Goal: Obtain resource: Download file/media

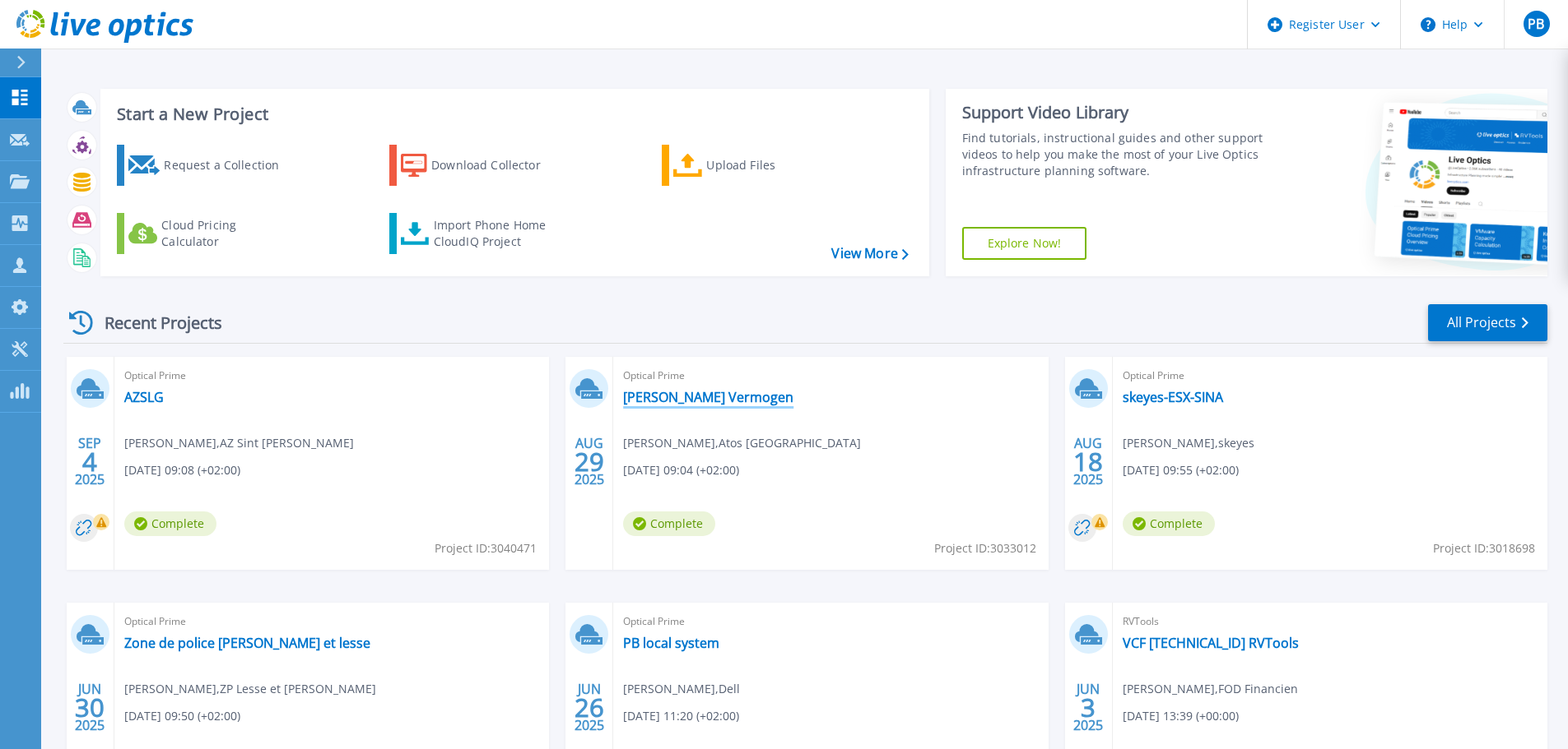
click at [704, 399] on link "[PERSON_NAME] Vermogen" at bounding box center [708, 397] width 170 height 17
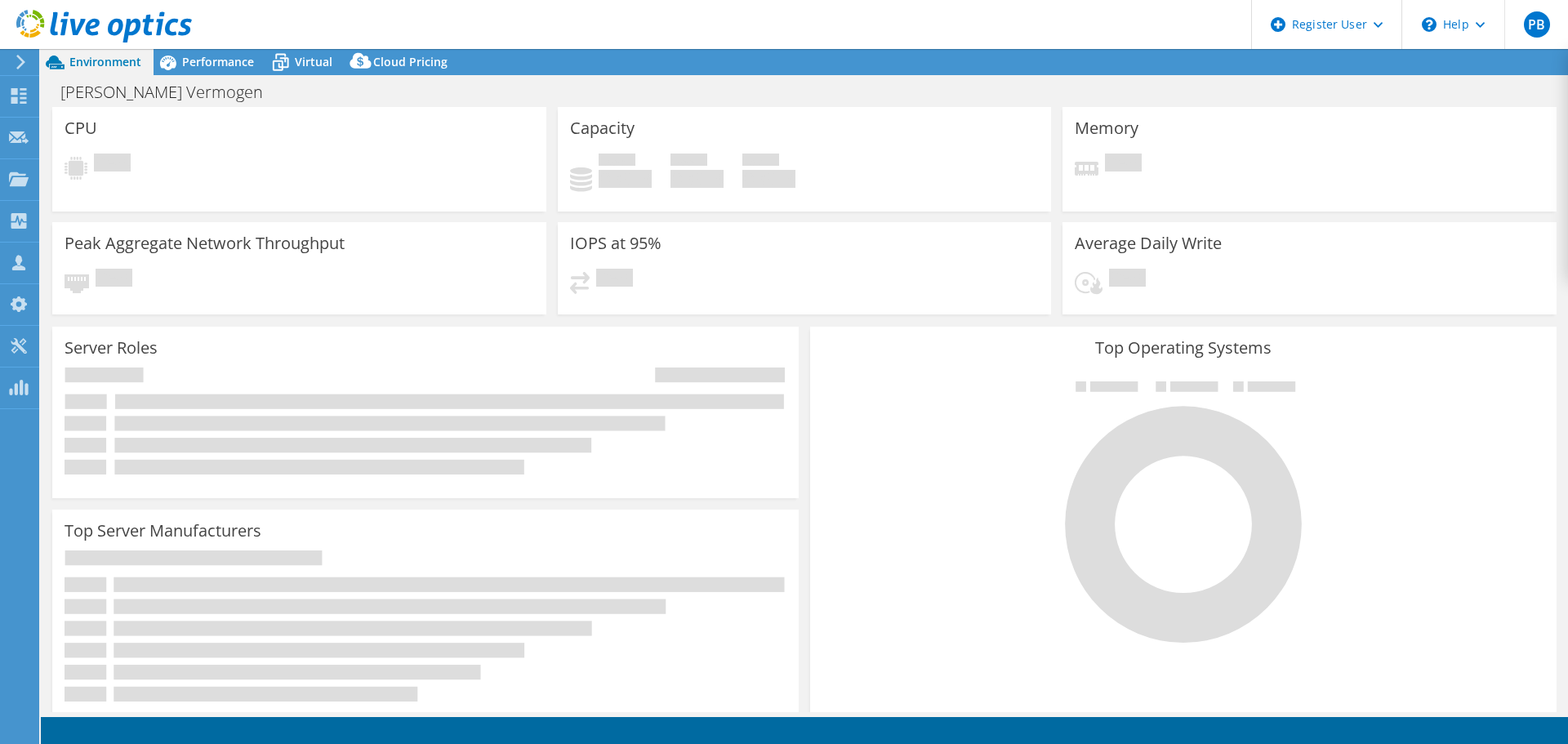
select select "USD"
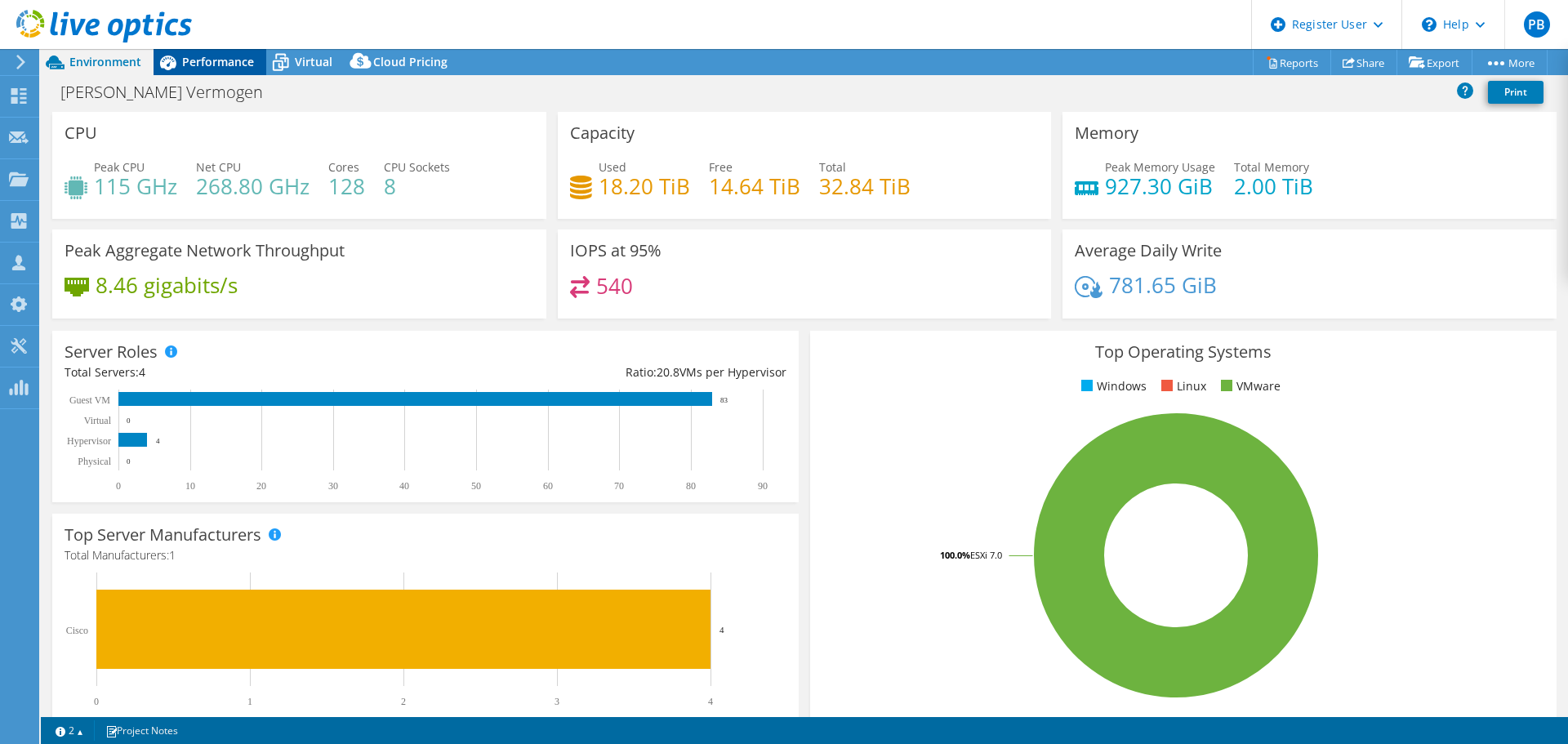
click at [214, 61] on span "Performance" at bounding box center [217, 61] width 71 height 16
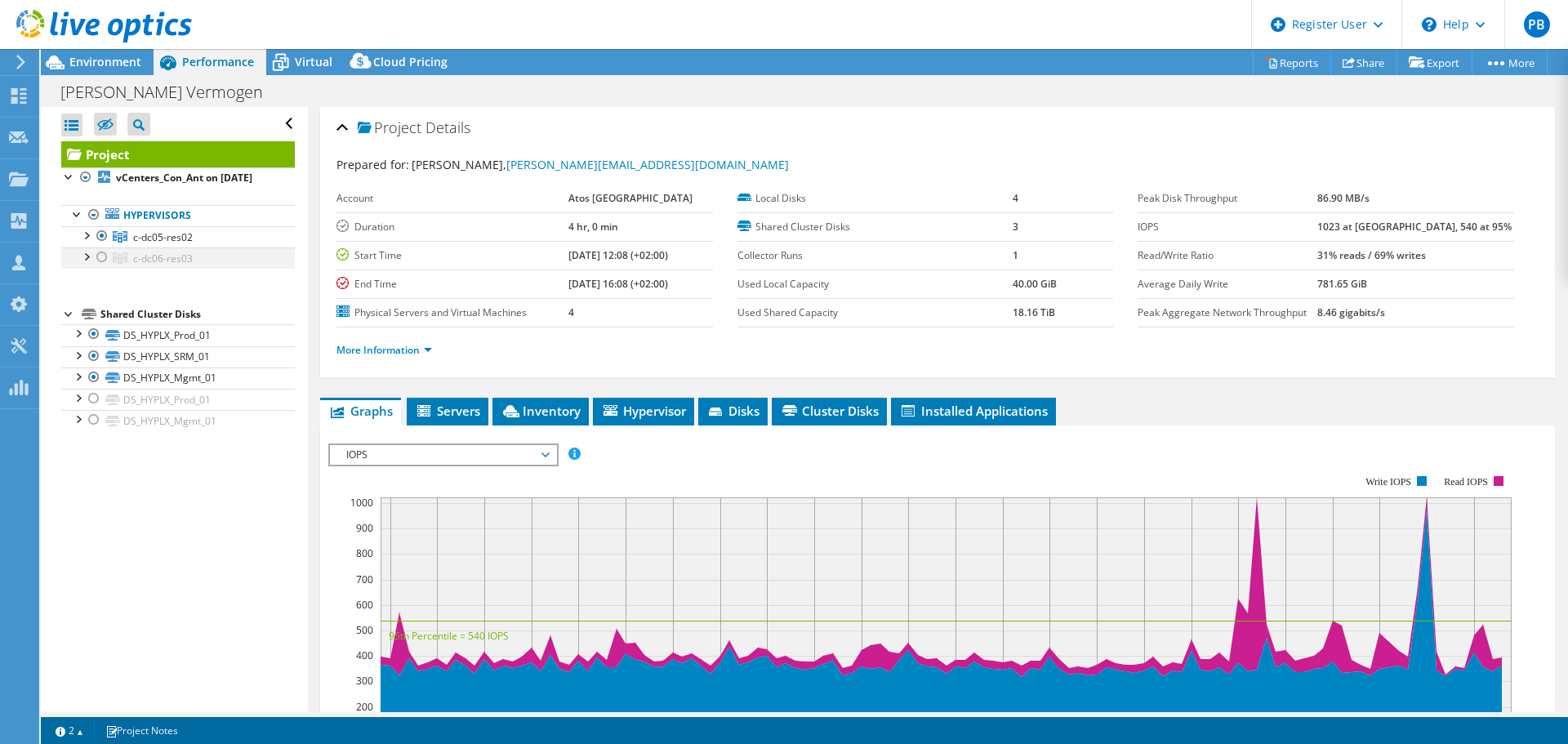
click at [101, 268] on div at bounding box center [102, 257] width 17 height 20
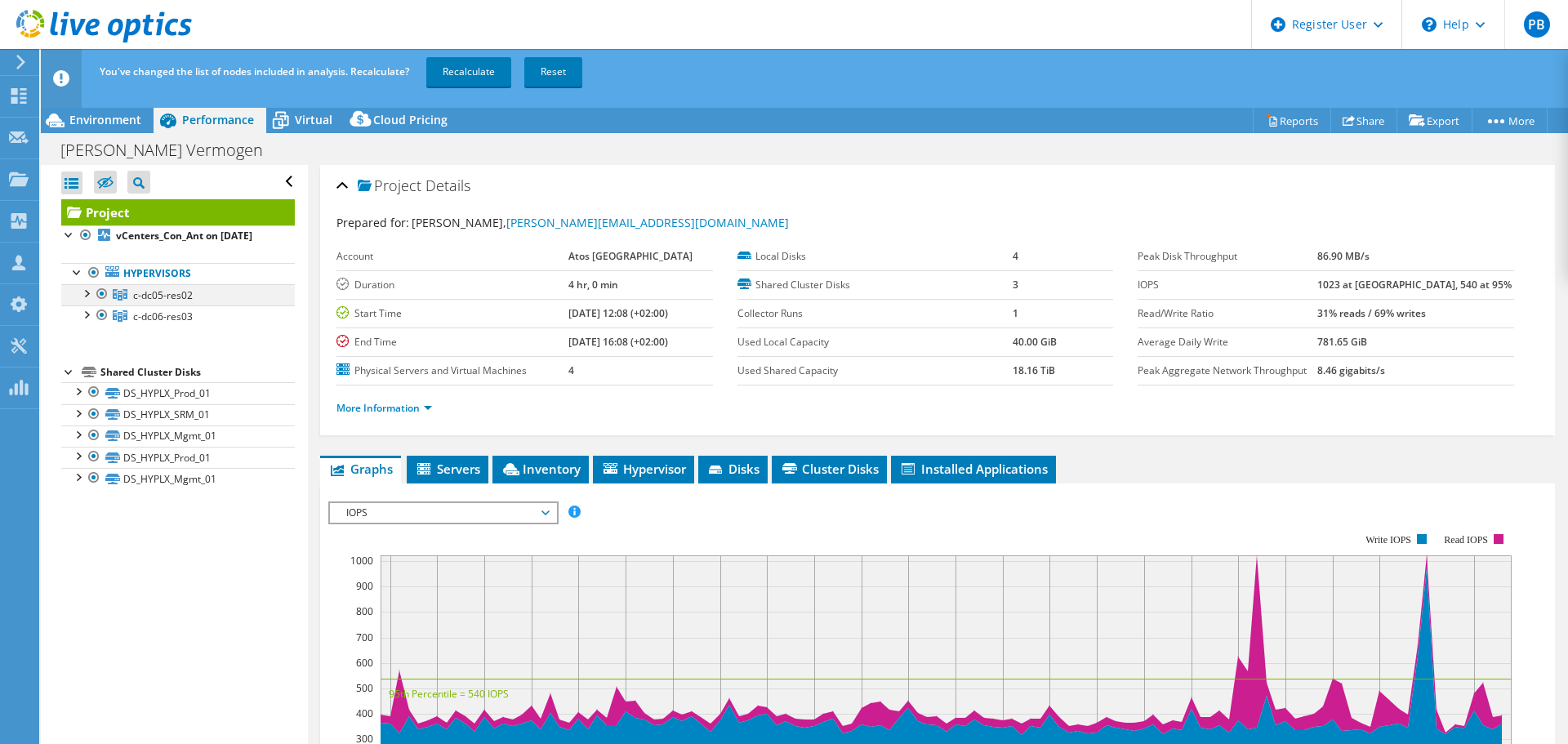
click at [98, 304] on div at bounding box center [102, 294] width 17 height 20
click at [482, 72] on link "Recalculate" at bounding box center [468, 72] width 84 height 30
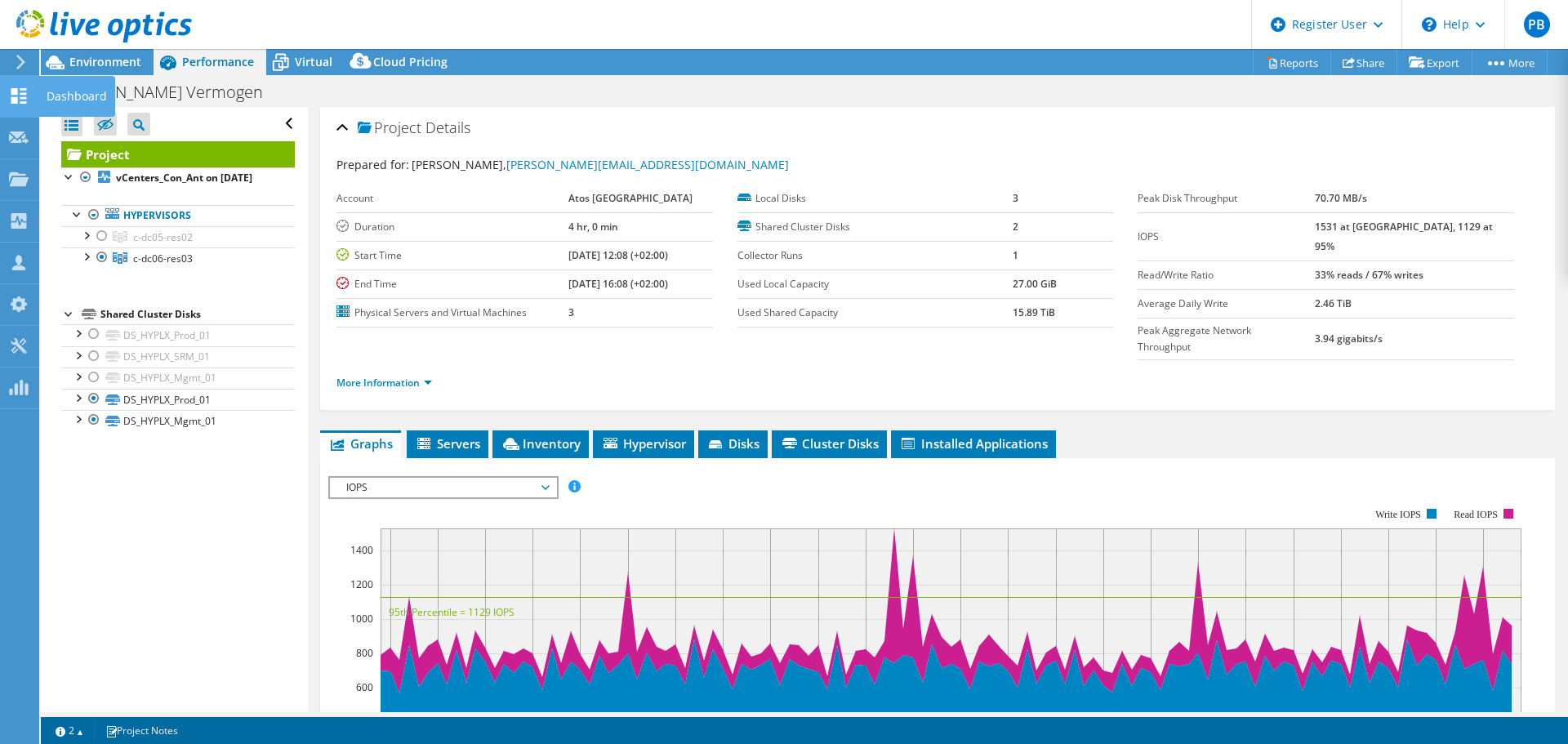
click at [17, 94] on use at bounding box center [19, 96] width 16 height 16
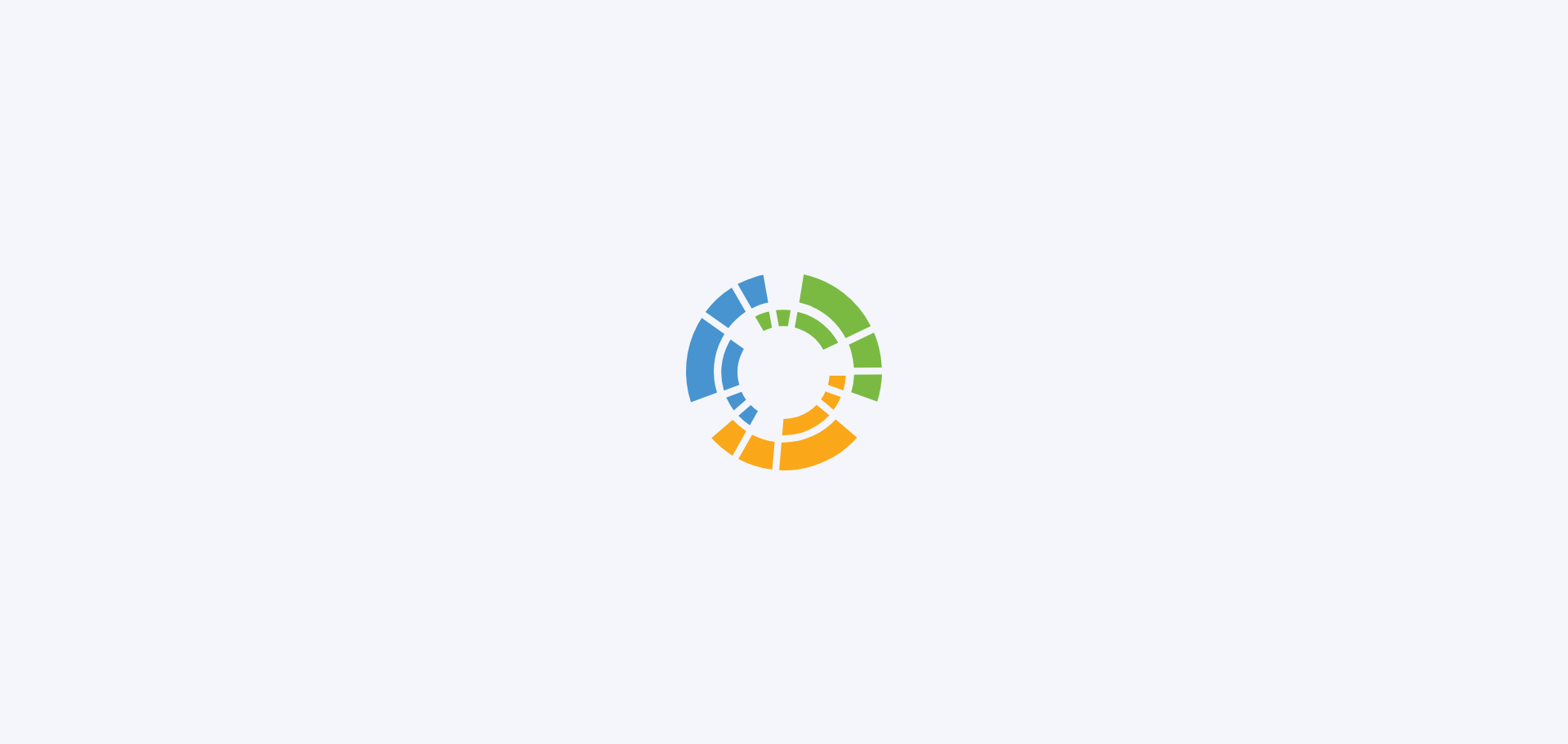
click at [87, 97] on div at bounding box center [784, 372] width 1568 height 744
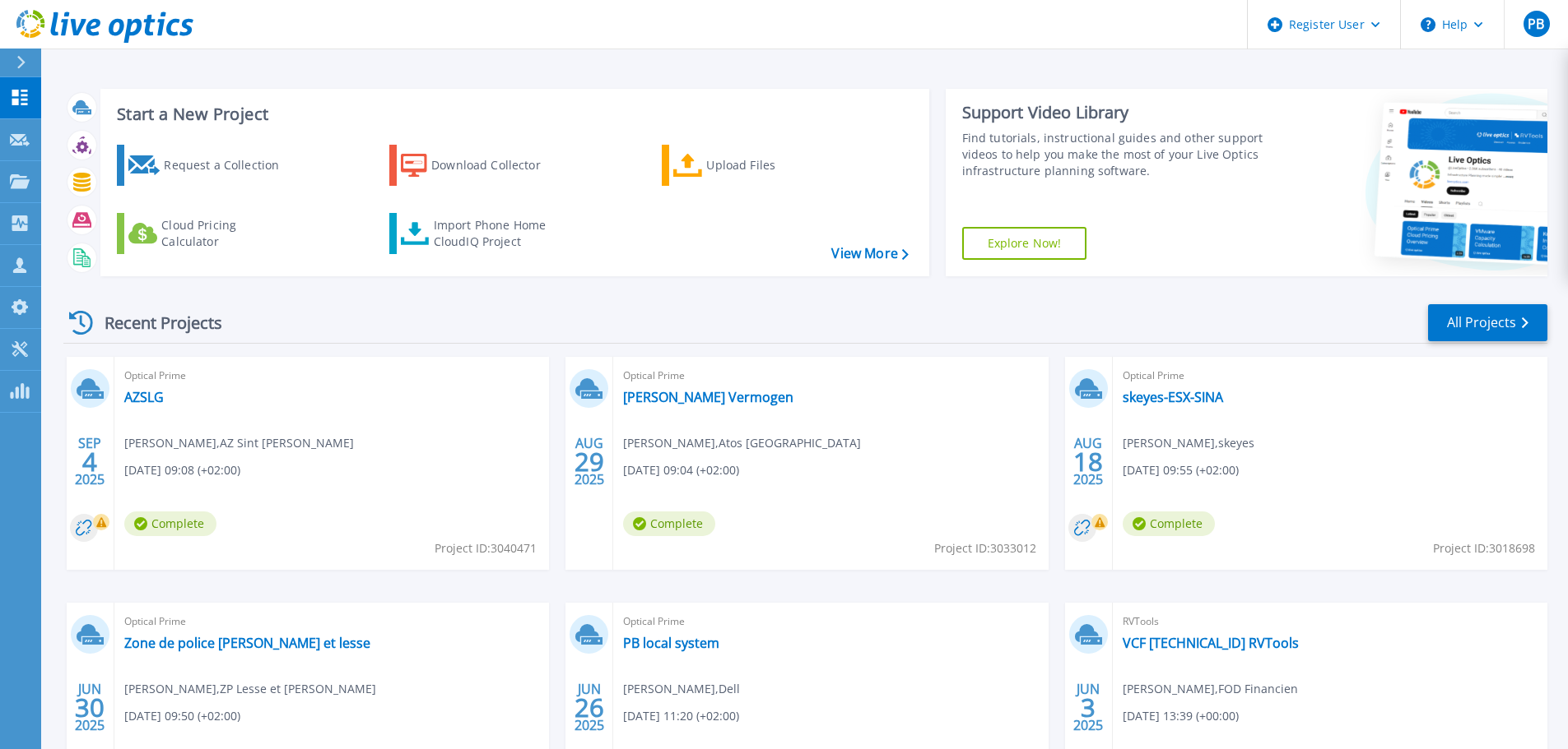
click at [1024, 549] on span "Project ID: 3033012" at bounding box center [984, 548] width 102 height 18
copy span "3033012"
click at [682, 402] on link "[PERSON_NAME] Vermogen" at bounding box center [708, 397] width 170 height 17
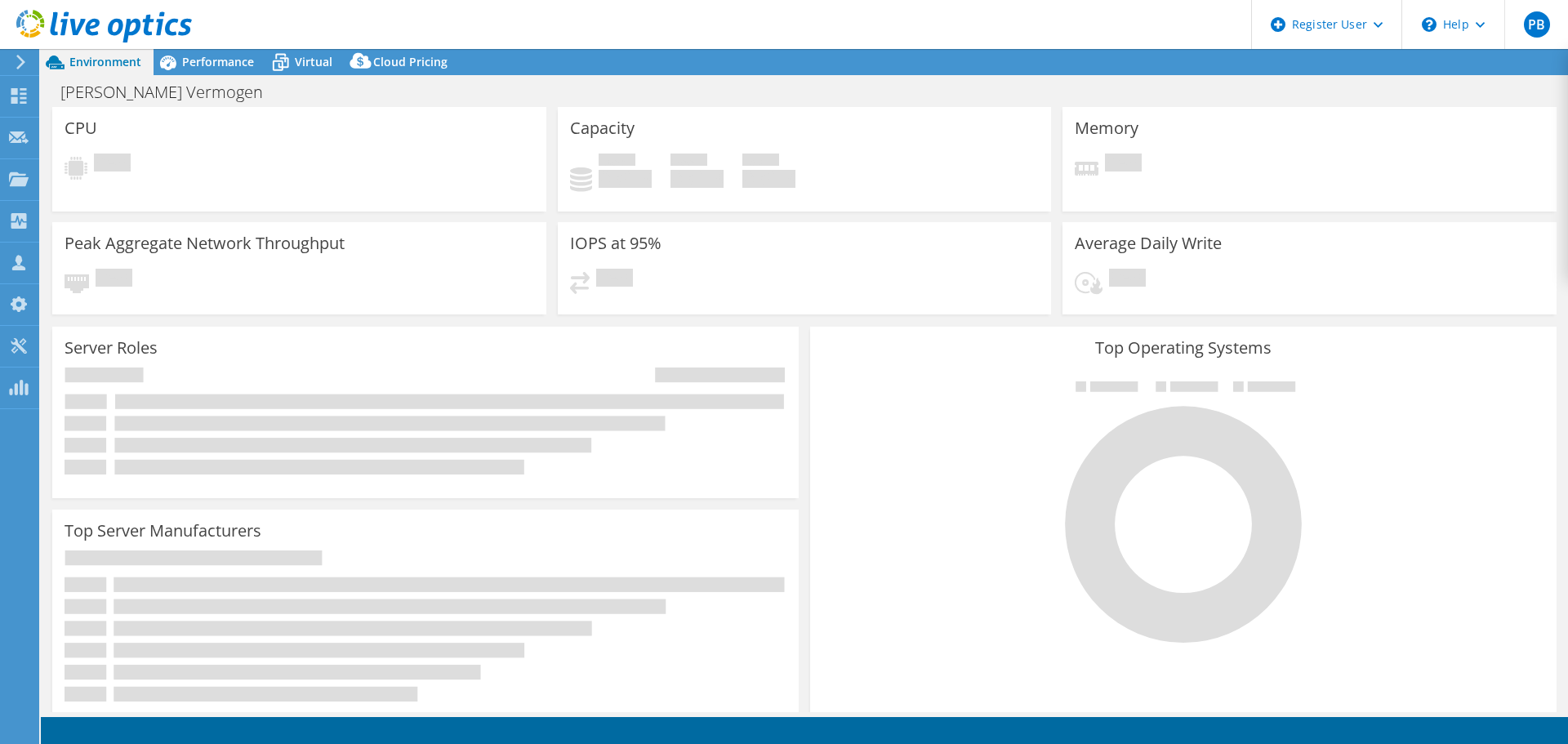
select select "USD"
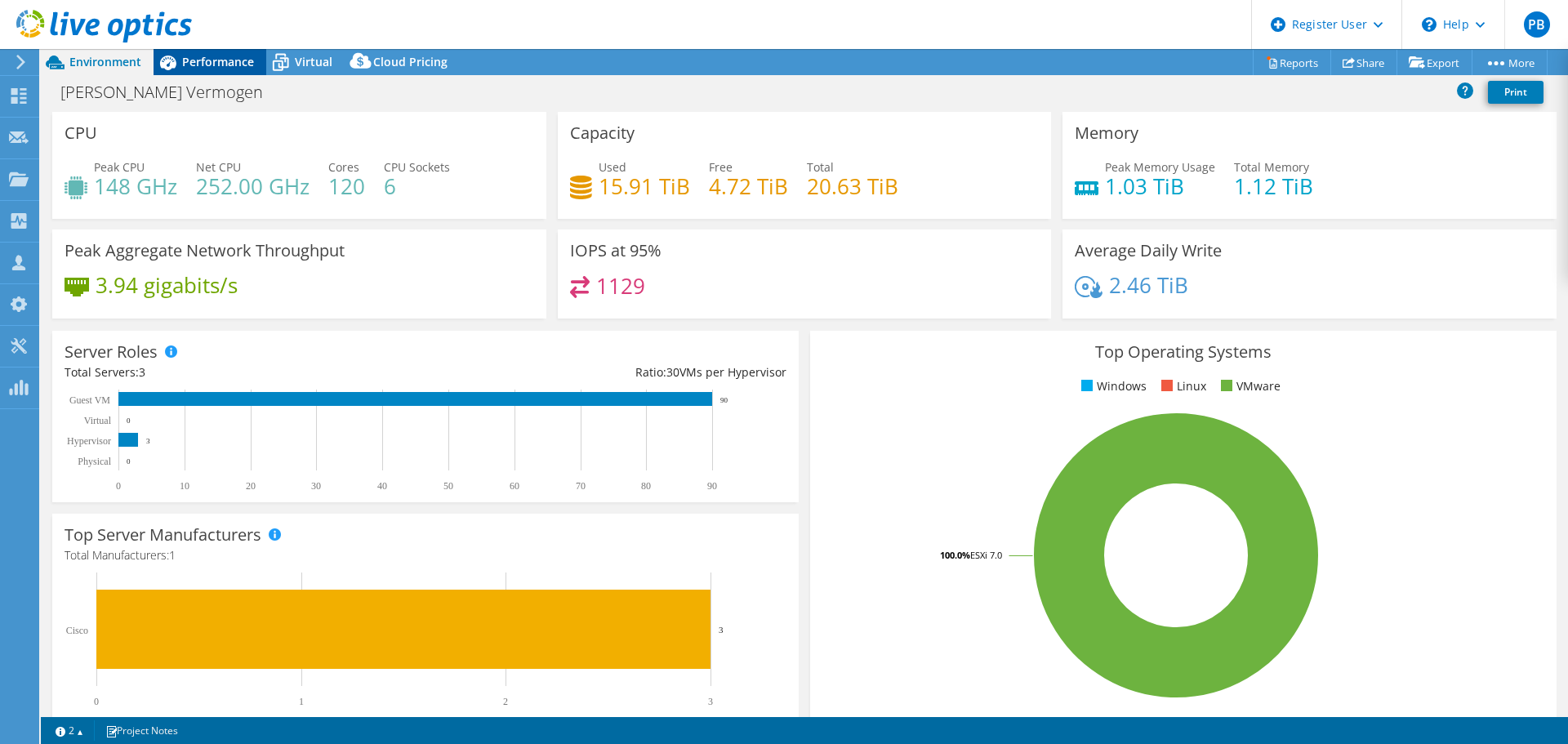
click at [211, 64] on span "Performance" at bounding box center [217, 61] width 71 height 16
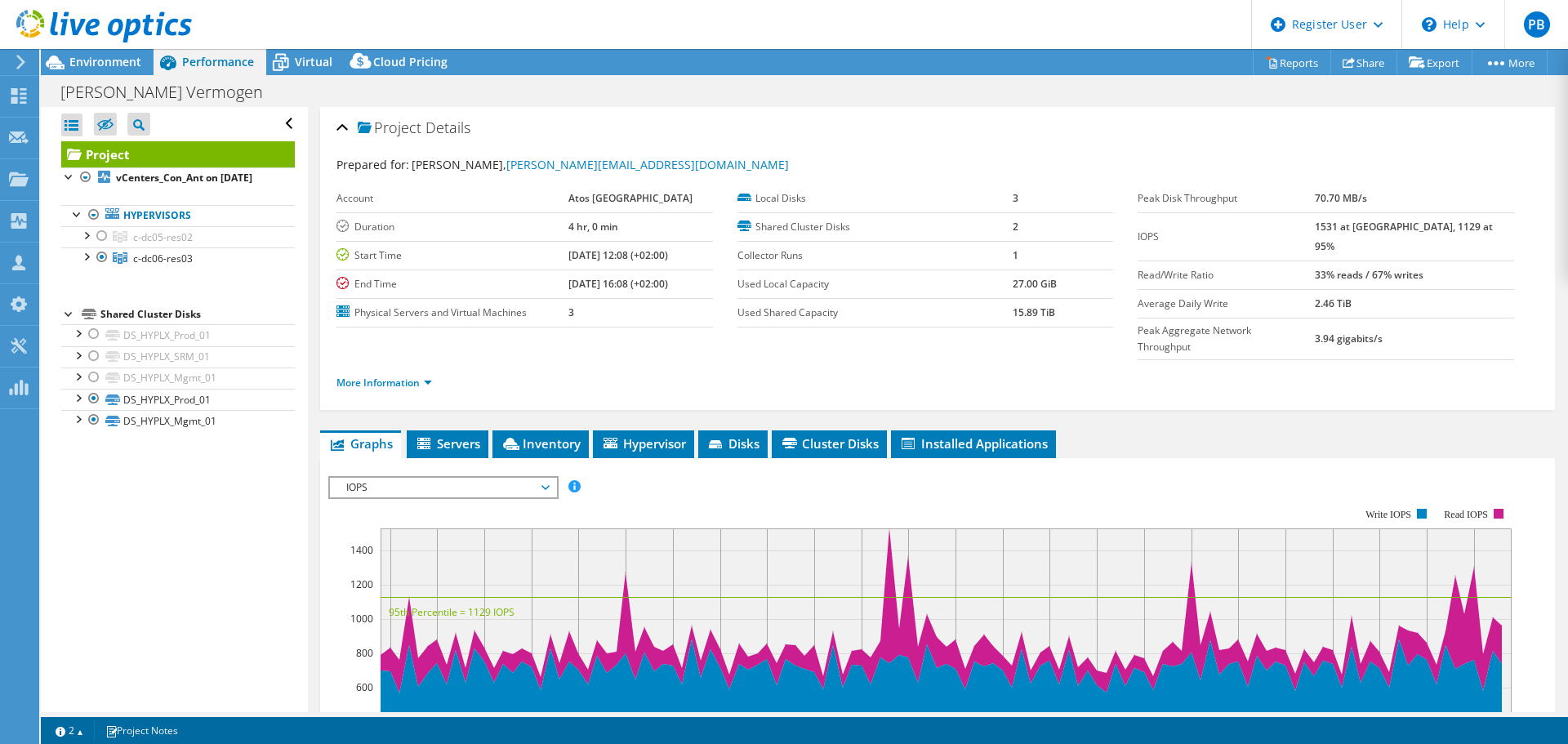
click at [548, 478] on span "IOPS" at bounding box center [443, 488] width 210 height 20
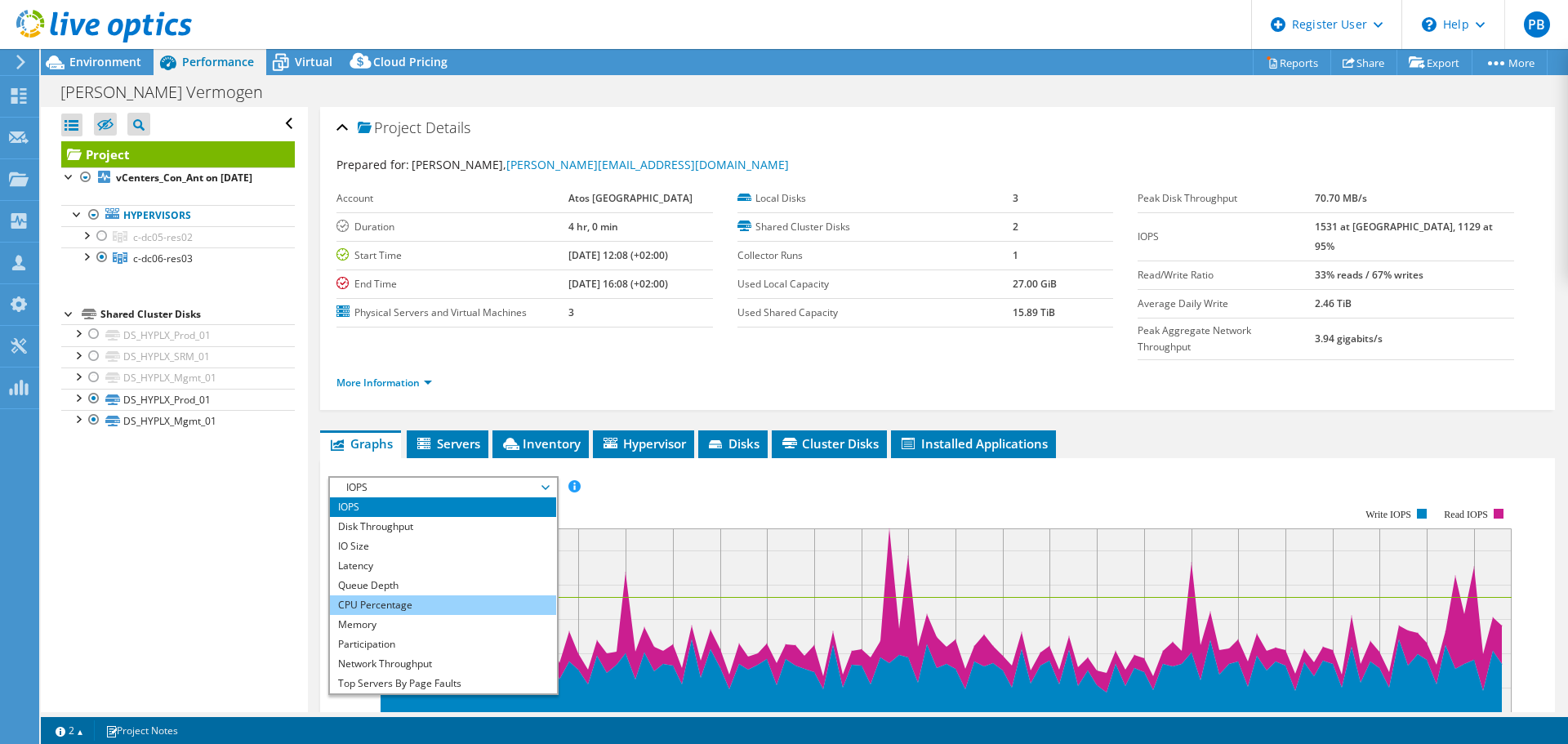
click at [484, 595] on li "CPU Percentage" at bounding box center [443, 605] width 227 height 20
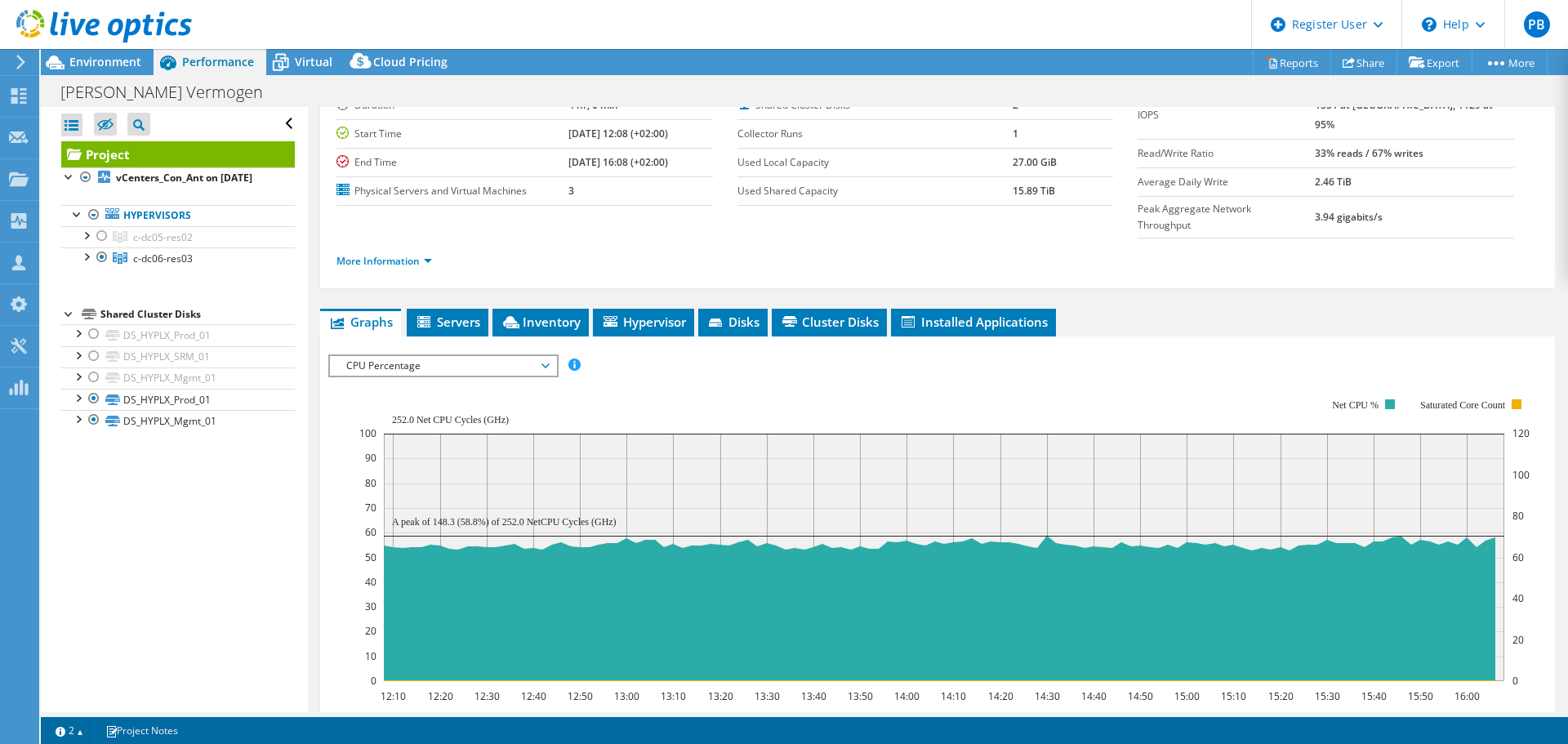
scroll to position [163, 0]
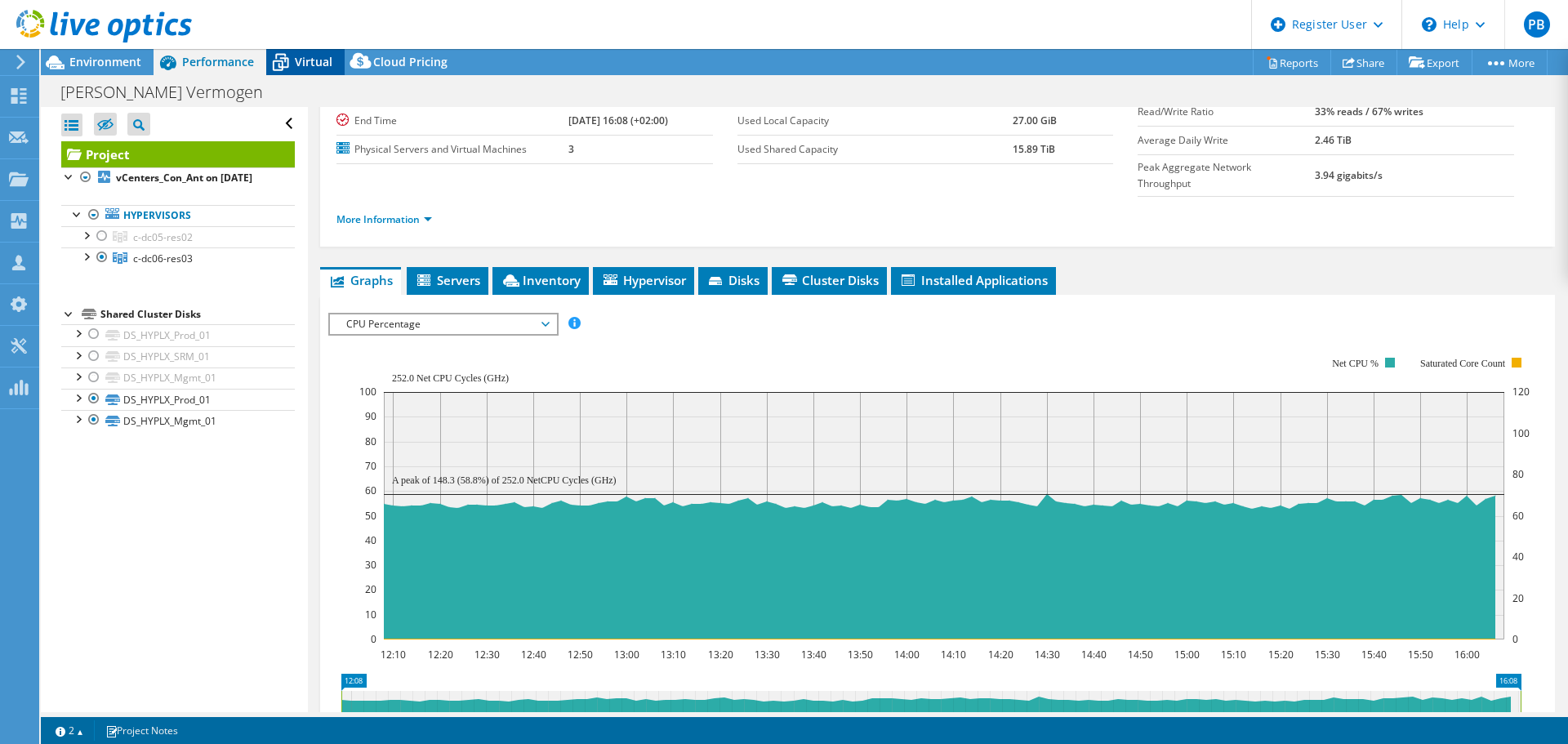
click at [310, 74] on div "Virtual" at bounding box center [305, 62] width 78 height 26
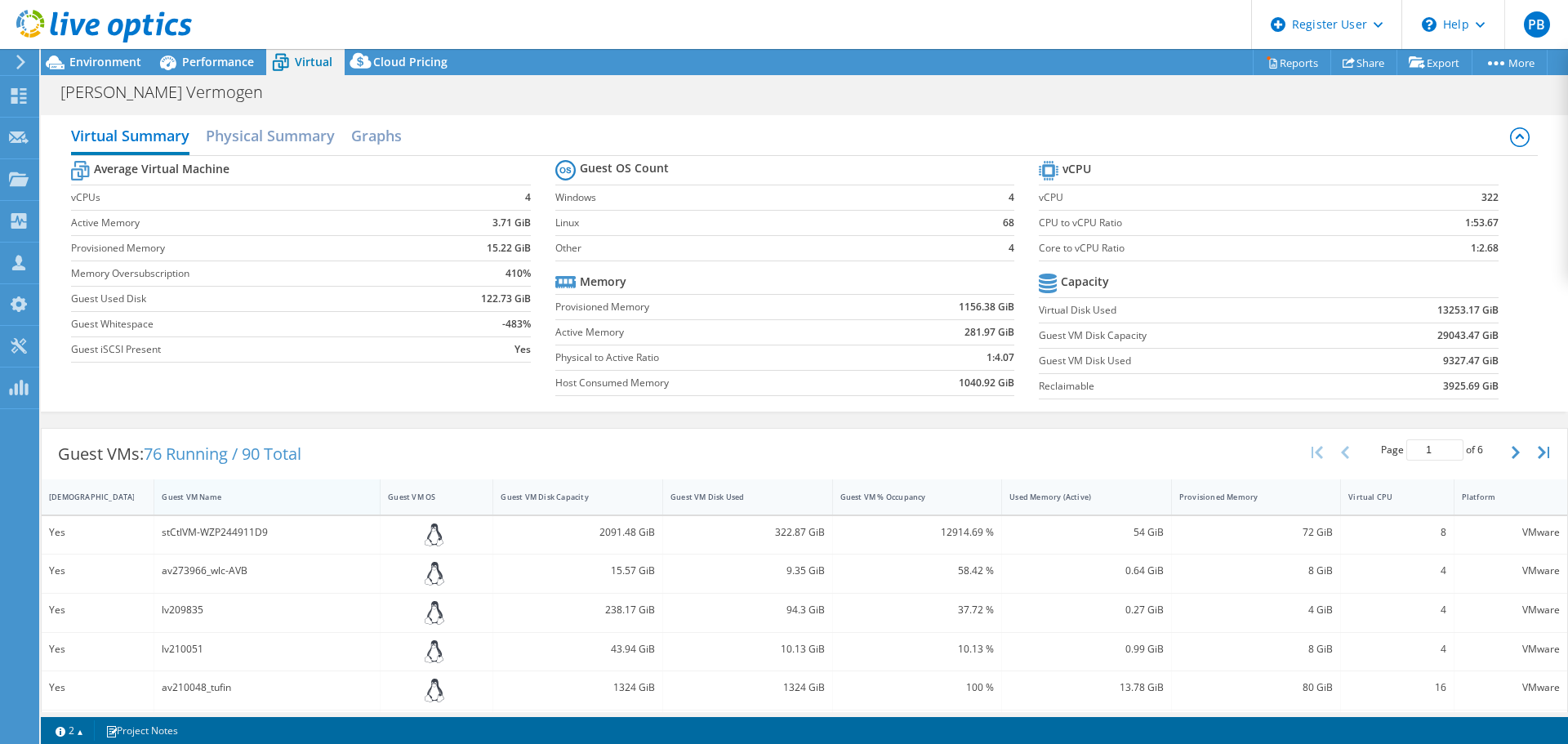
click at [190, 495] on div "Guest VM Name" at bounding box center [257, 497] width 191 height 10
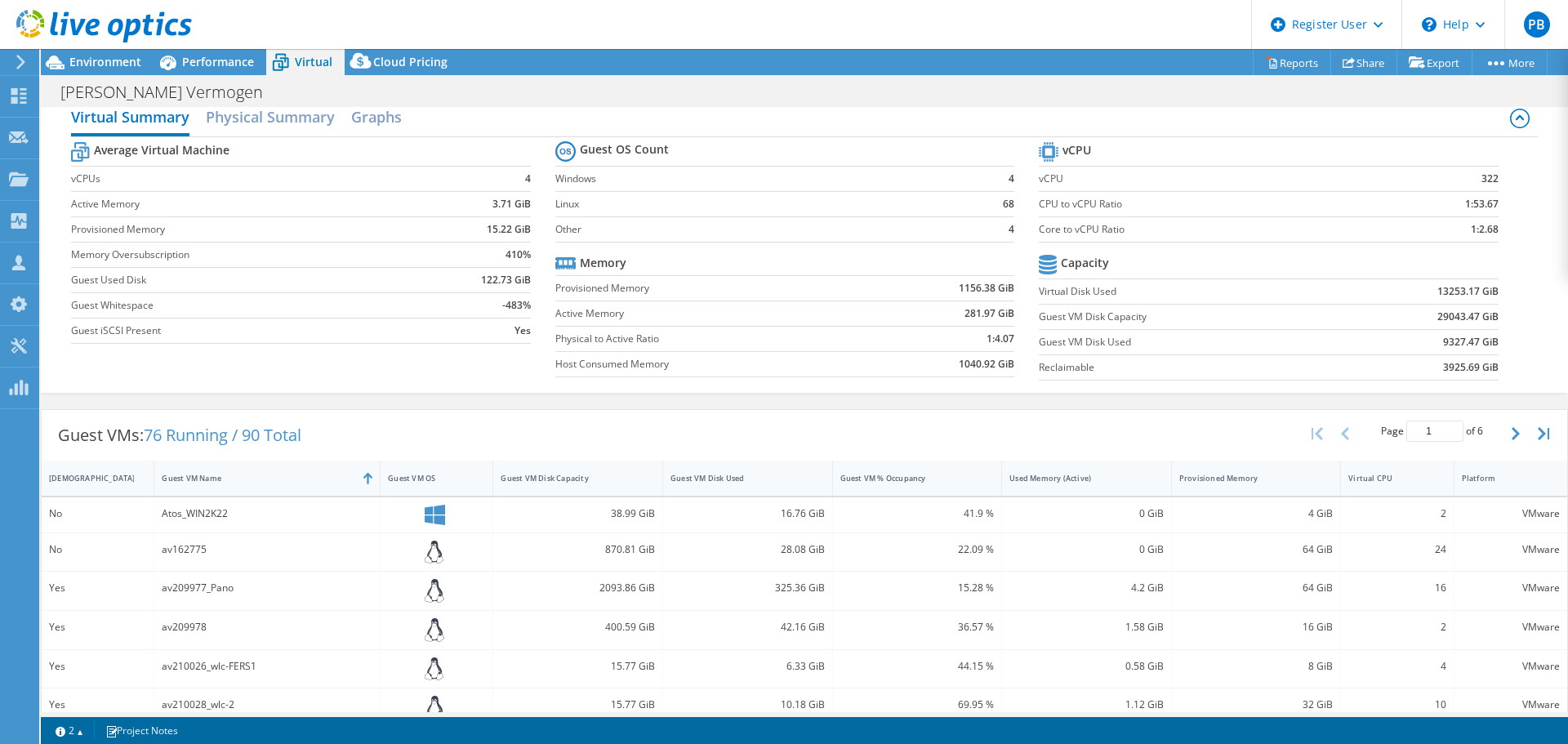
scroll to position [0, 0]
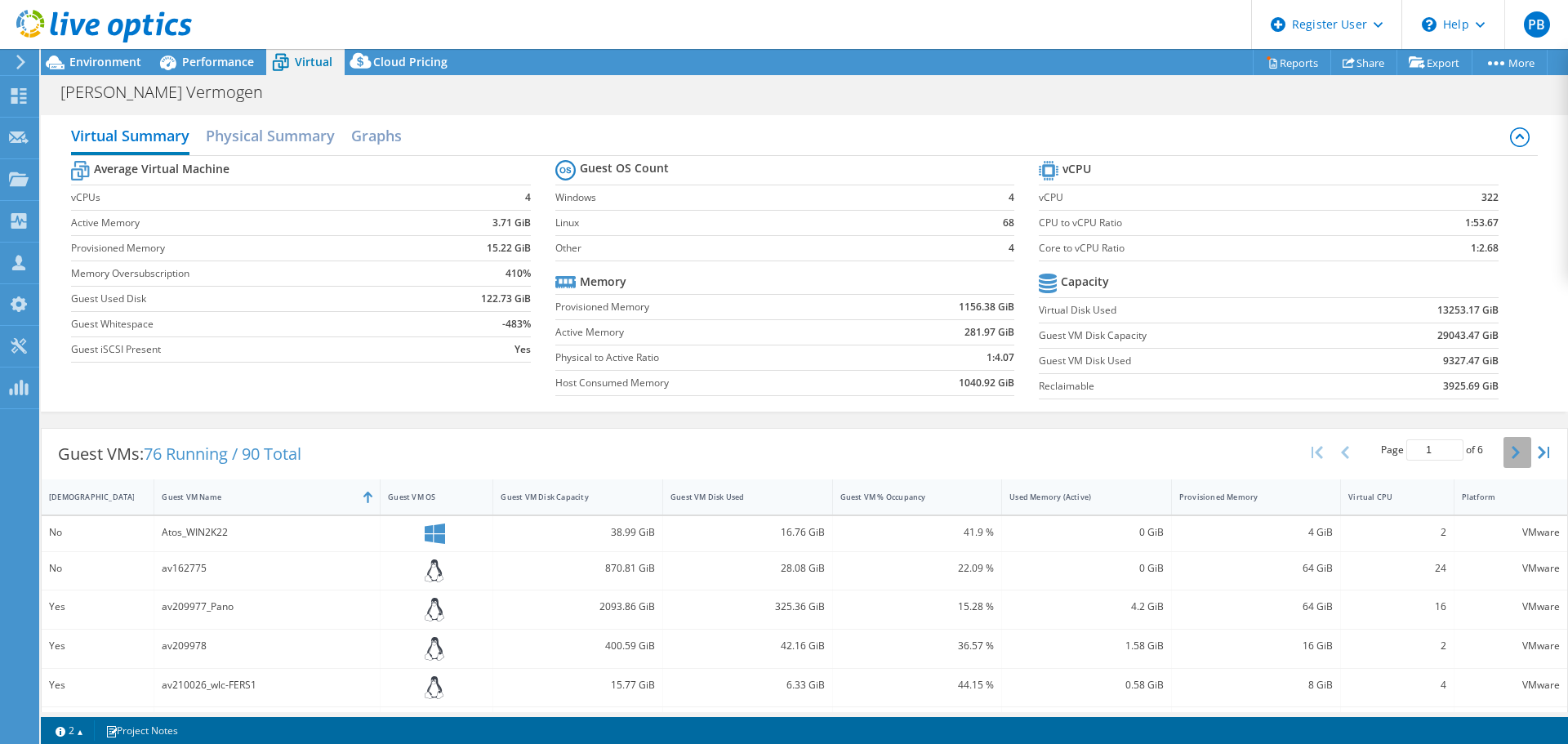
click at [1511, 456] on icon "button" at bounding box center [1515, 452] width 8 height 13
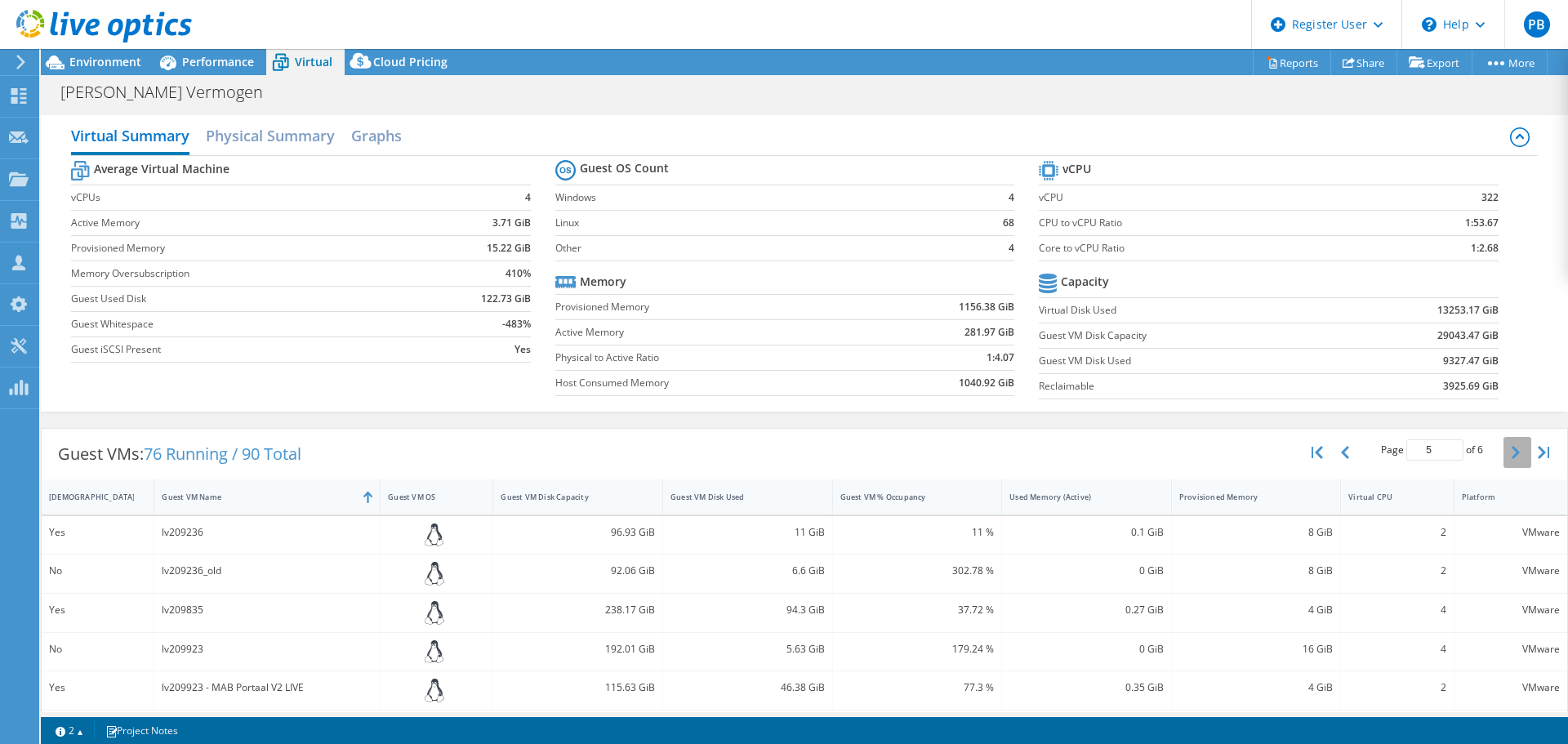
type input "6"
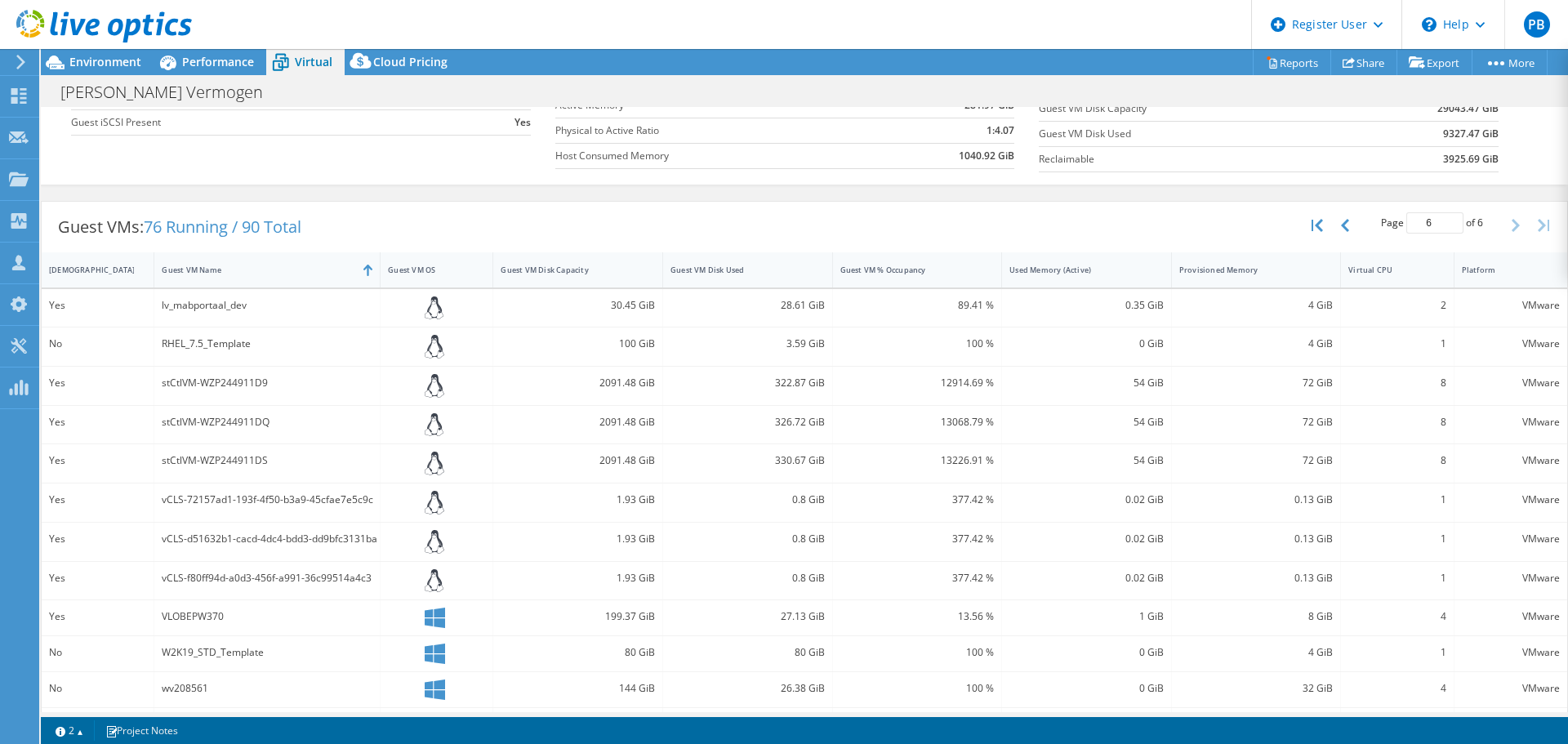
scroll to position [245, 0]
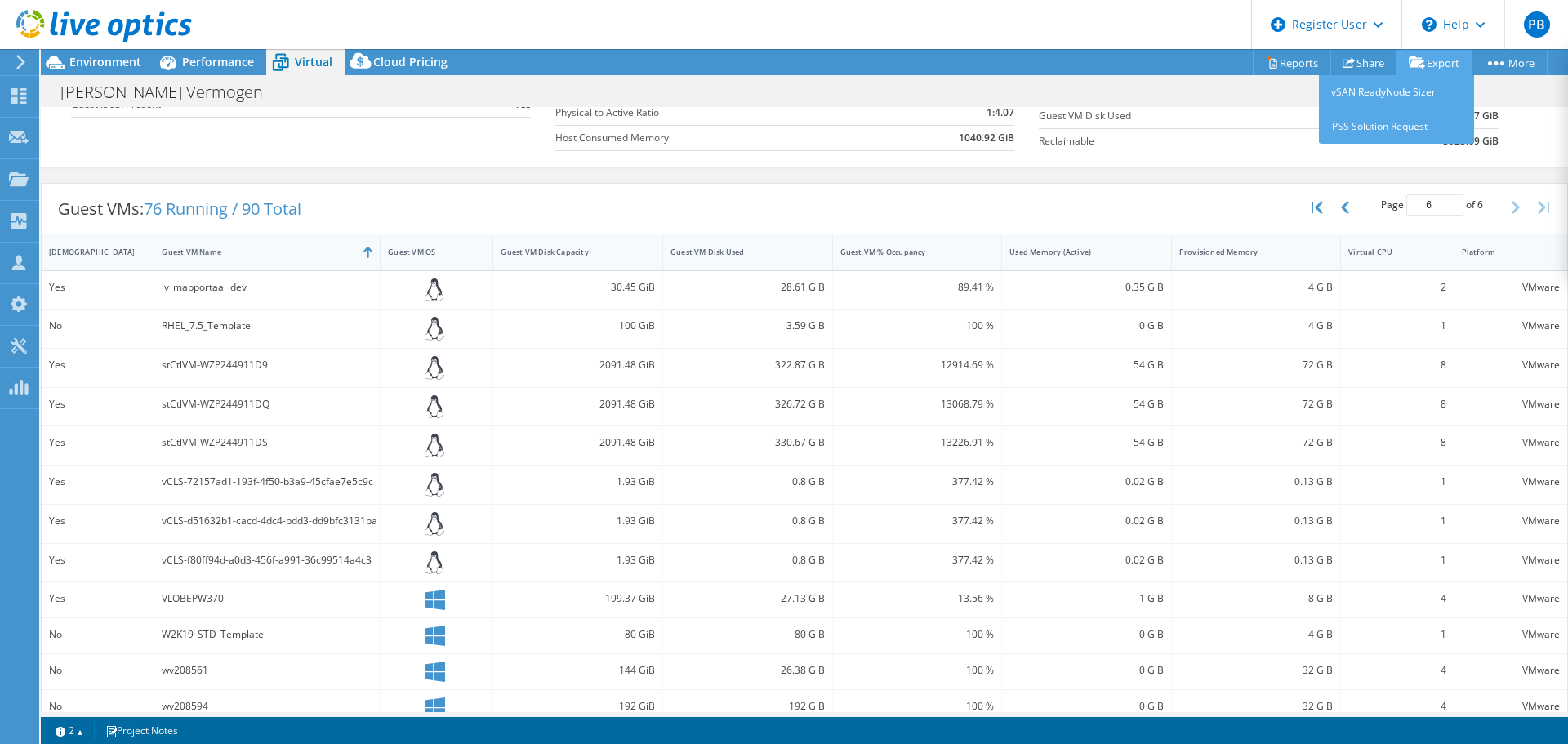
click at [1426, 63] on link "Export" at bounding box center [1434, 62] width 76 height 25
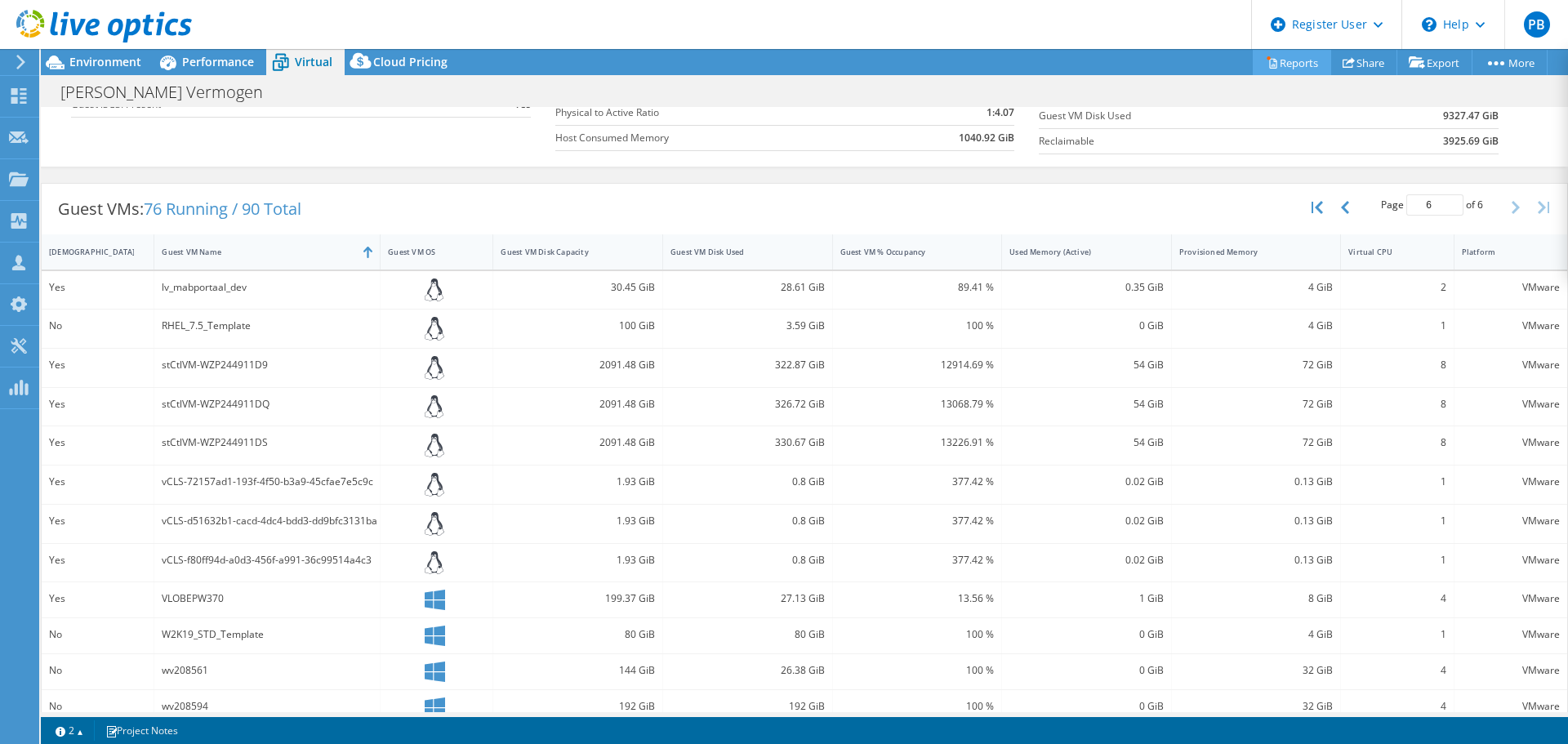
click at [1276, 63] on link "Reports" at bounding box center [1291, 62] width 78 height 25
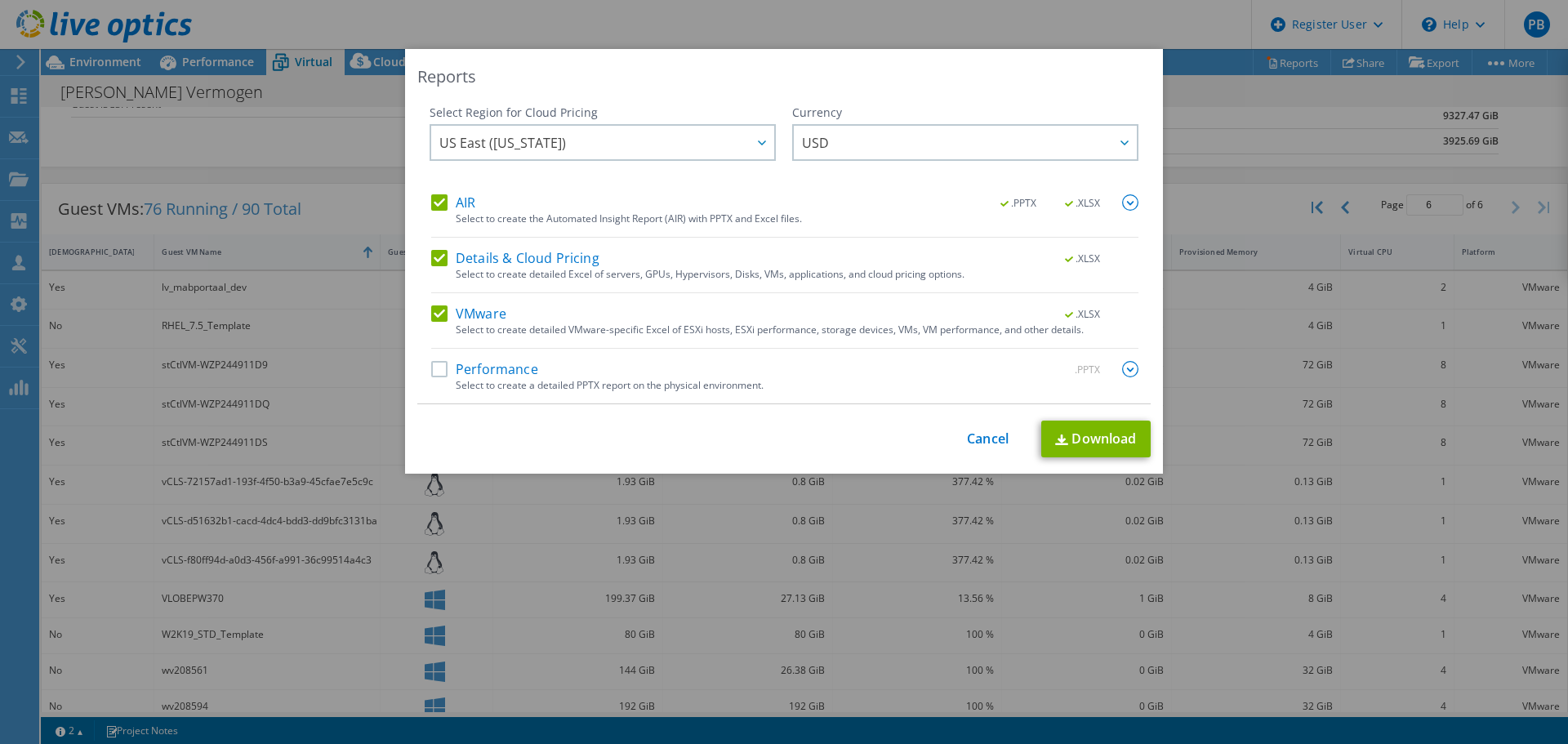
click at [441, 195] on label "AIR" at bounding box center [452, 202] width 44 height 17
click at [0, 0] on input "AIR" at bounding box center [0, 0] width 0 height 0
click at [439, 263] on label "Details & Cloud Pricing" at bounding box center [514, 258] width 168 height 17
click at [0, 0] on input "Details & Cloud Pricing" at bounding box center [0, 0] width 0 height 0
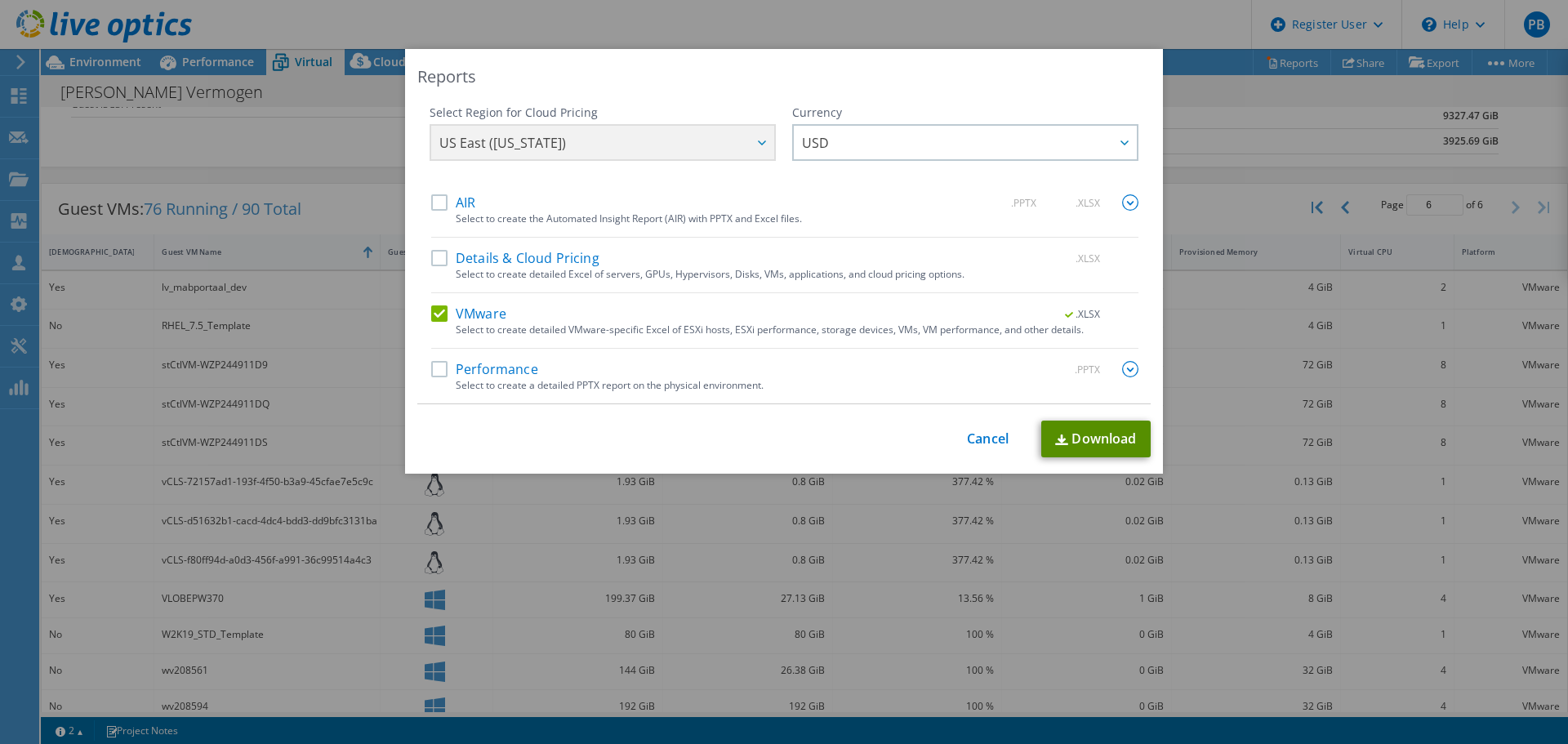
click at [1088, 437] on link "Download" at bounding box center [1095, 439] width 110 height 37
click at [966, 431] on link "Cancel" at bounding box center [987, 438] width 42 height 16
